Goal: Task Accomplishment & Management: Manage account settings

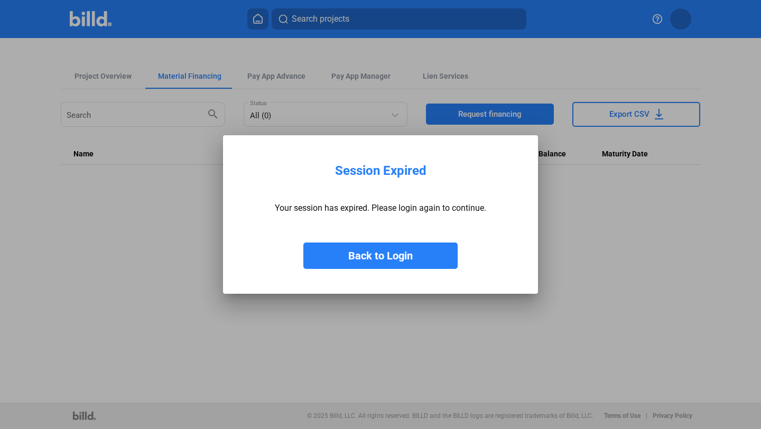
click at [385, 266] on button "Back to Login" at bounding box center [380, 256] width 154 height 26
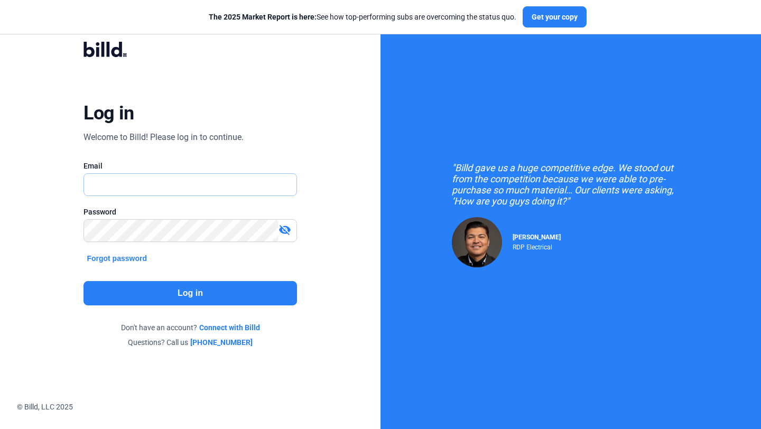
type input "CAMPSLLC1@GMAIL.COM"
click at [217, 309] on div "Log in Welcome to Billd! Please log in to continue. Email CAMPSLLC1@GMAIL.COM P…" at bounding box center [190, 194] width 274 height 337
click at [217, 288] on button "Log in" at bounding box center [190, 293] width 213 height 24
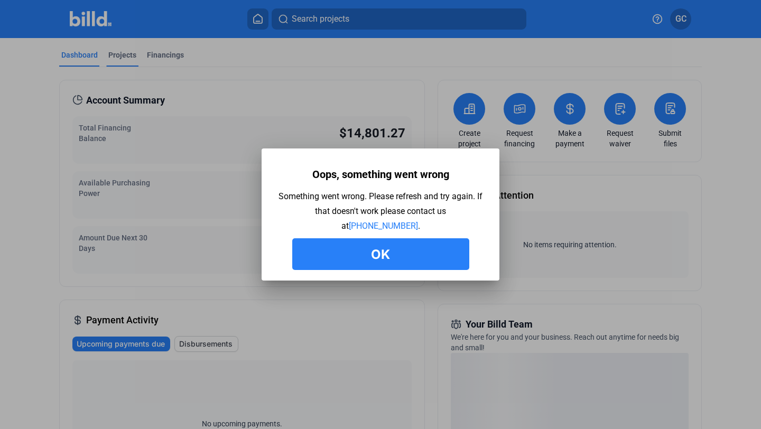
click at [117, 63] on div at bounding box center [380, 214] width 761 height 429
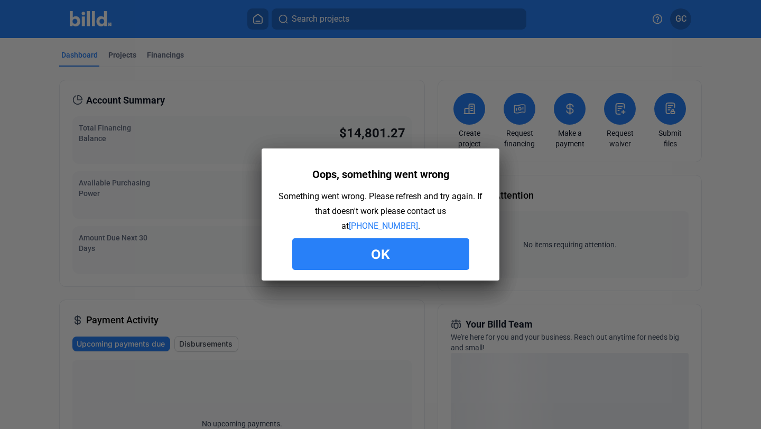
click at [339, 232] on div "Oops, something went wrong Something went wrong. Please refresh and try again. …" at bounding box center [381, 217] width 206 height 106
click at [340, 245] on button "Ok" at bounding box center [380, 254] width 177 height 32
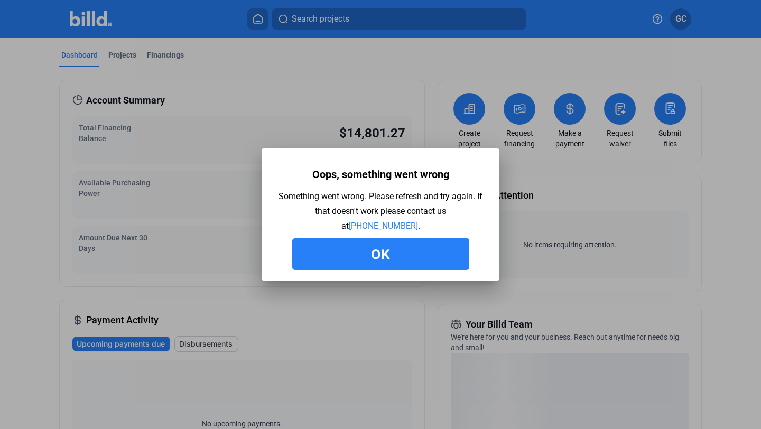
click at [376, 253] on button "Ok" at bounding box center [380, 254] width 177 height 32
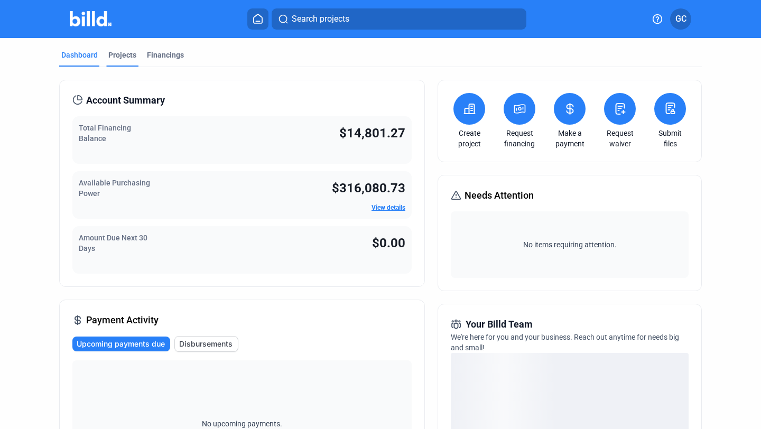
click at [115, 53] on div "Projects" at bounding box center [122, 55] width 28 height 11
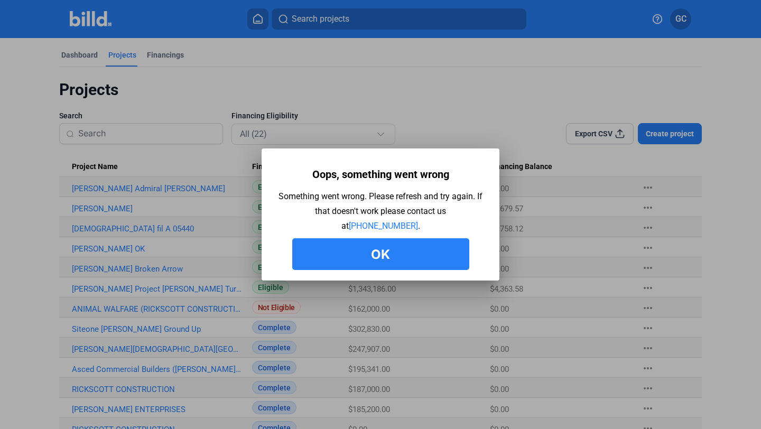
click at [318, 241] on button "Ok" at bounding box center [380, 254] width 177 height 32
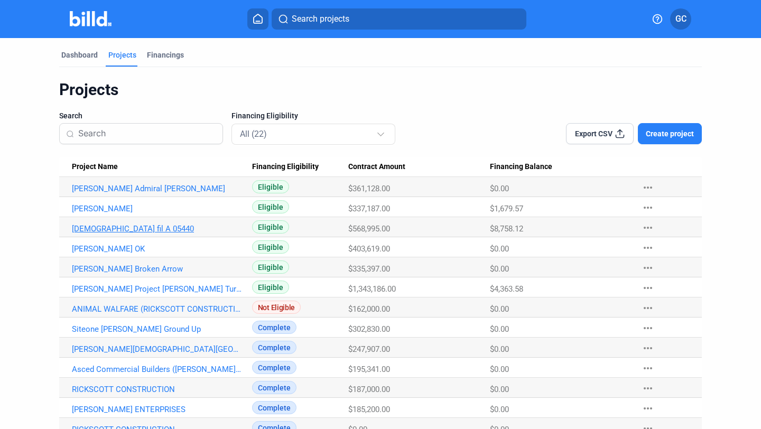
click at [129, 193] on link "[DEMOGRAPHIC_DATA] fil A 05440" at bounding box center [157, 189] width 171 height 10
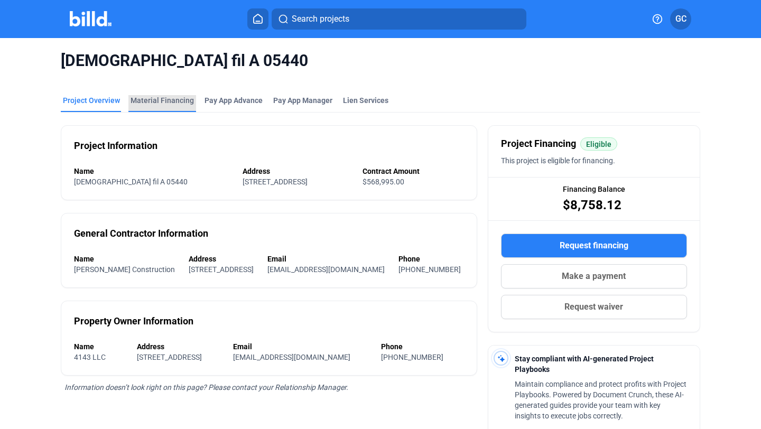
click at [160, 98] on div "Material Financing" at bounding box center [162, 100] width 63 height 11
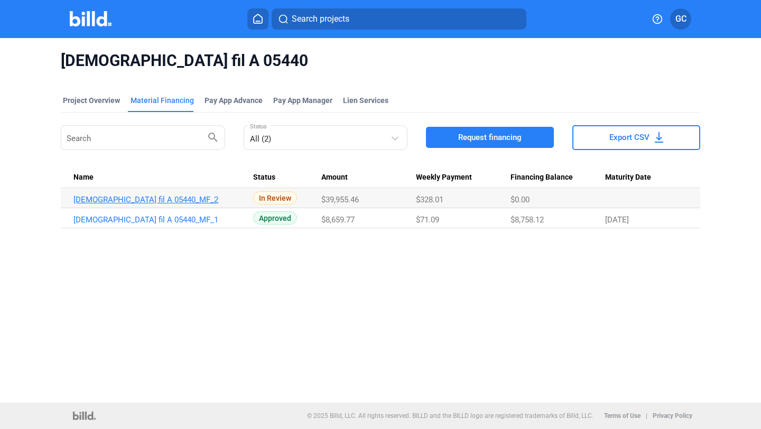
click at [184, 198] on link "[DEMOGRAPHIC_DATA] fil A 05440_MF_2" at bounding box center [158, 200] width 171 height 10
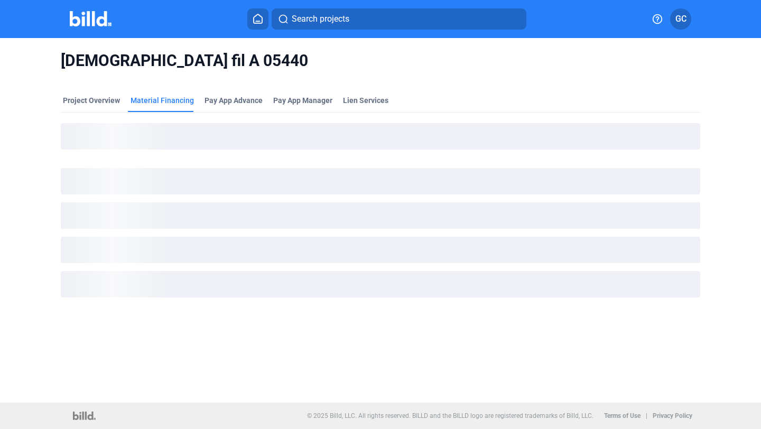
click at [95, 19] on img at bounding box center [91, 18] width 42 height 15
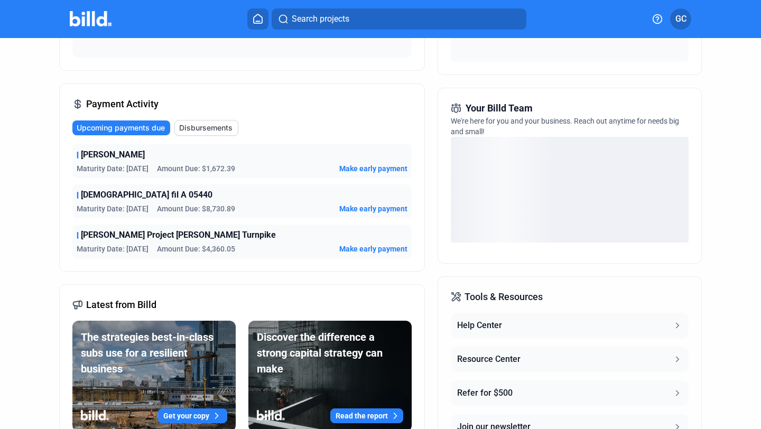
scroll to position [301, 0]
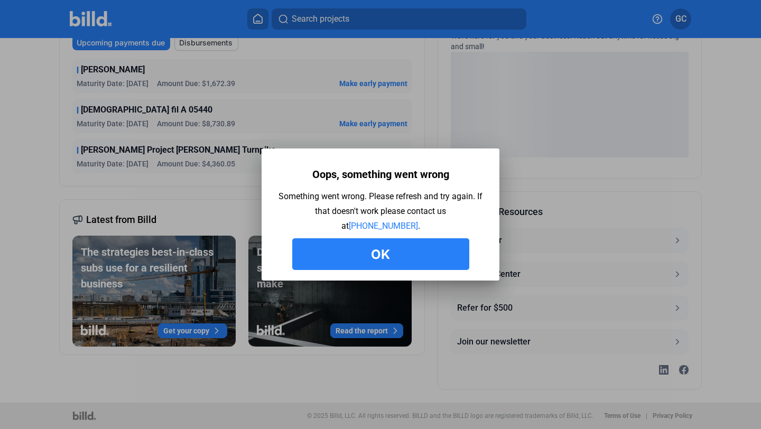
click at [304, 258] on button "Ok" at bounding box center [380, 254] width 177 height 32
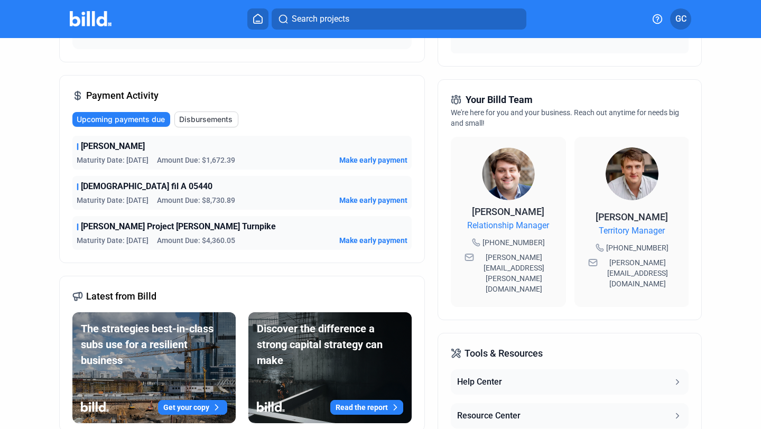
scroll to position [226, 0]
